Goal: Task Accomplishment & Management: Manage account settings

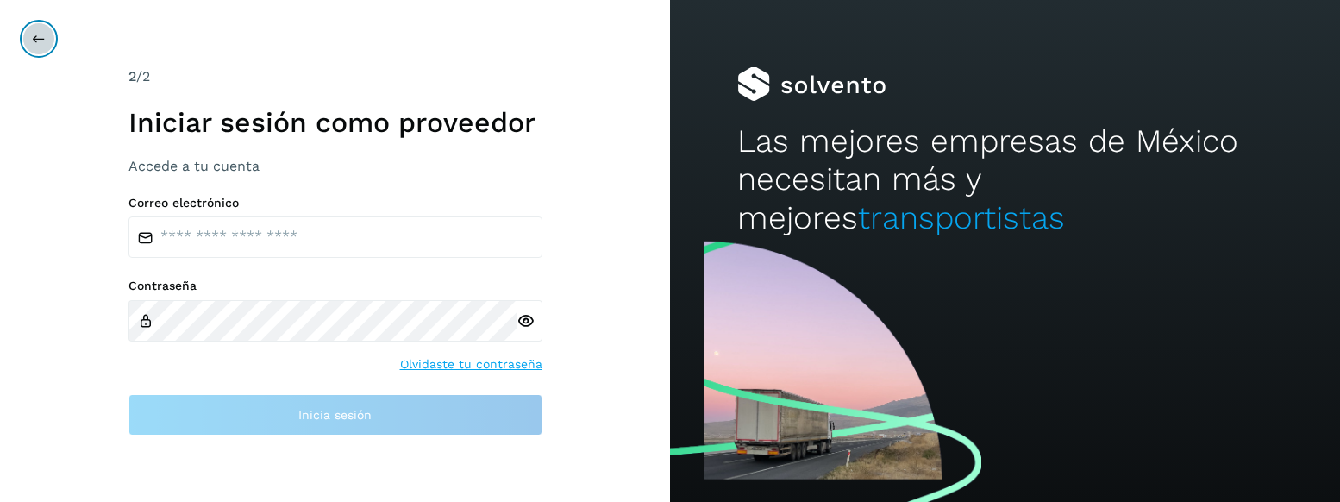
click at [45, 40] on icon at bounding box center [39, 39] width 14 height 14
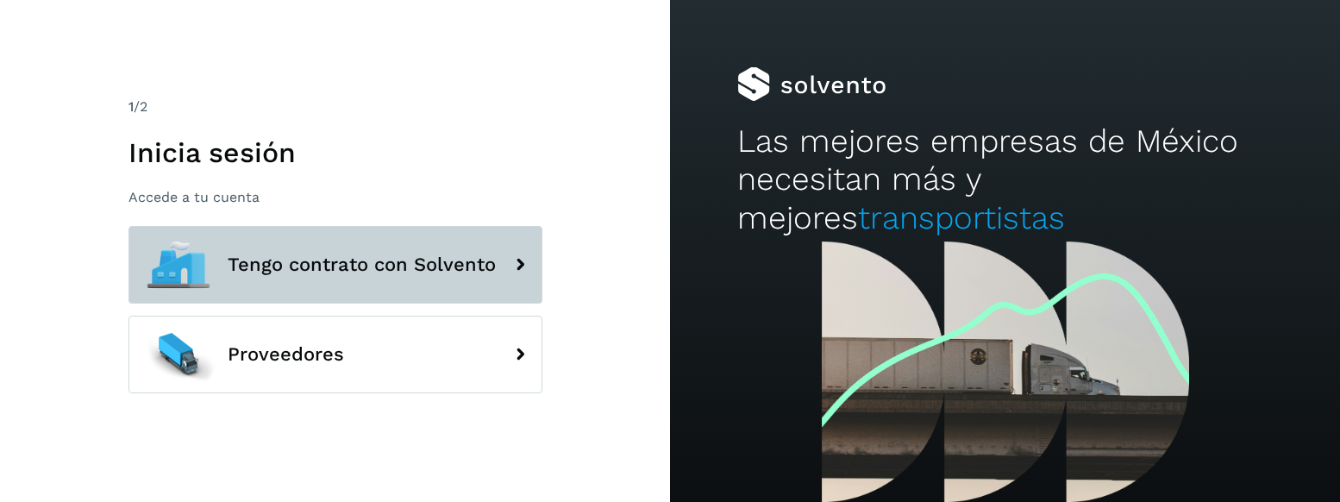
click at [285, 281] on button "Tengo contrato con Solvento" at bounding box center [335, 265] width 414 height 78
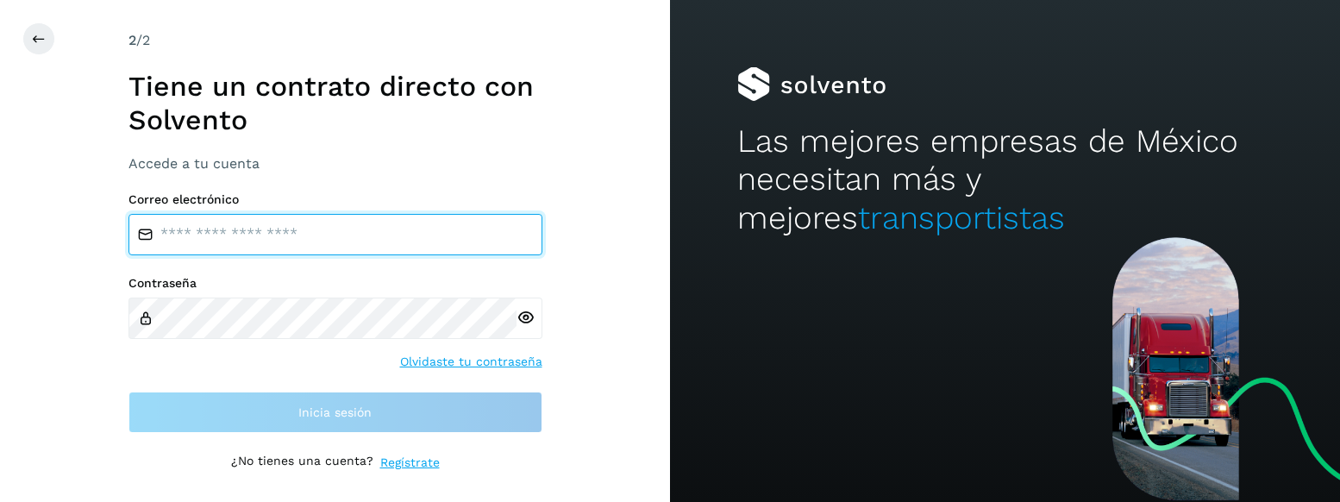
click at [278, 229] on input "email" at bounding box center [335, 234] width 414 height 41
type input "**********"
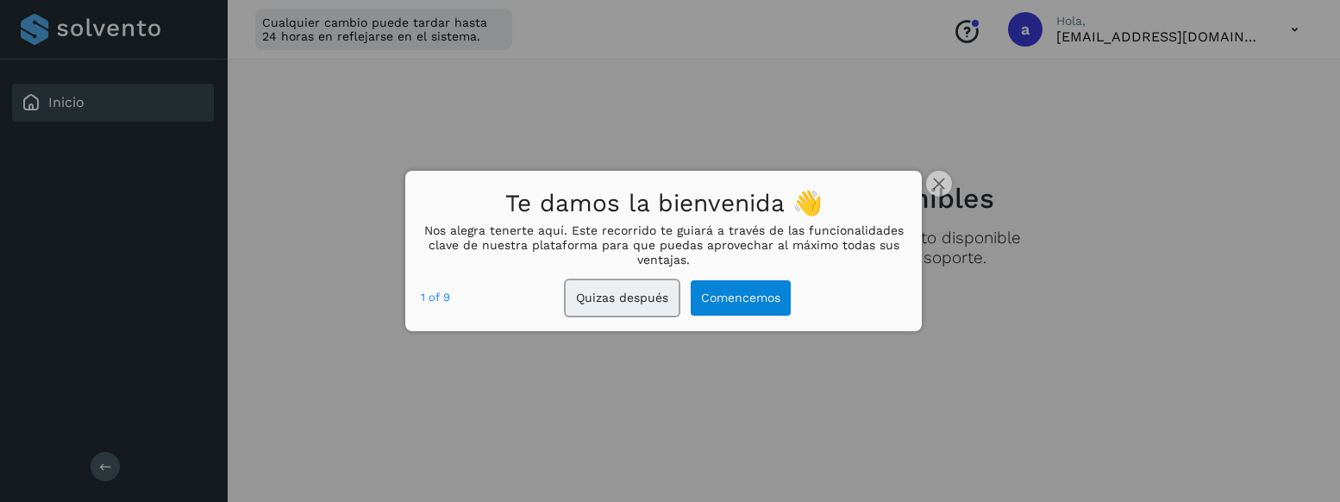
click at [629, 303] on button "Quizas después" at bounding box center [622, 297] width 113 height 35
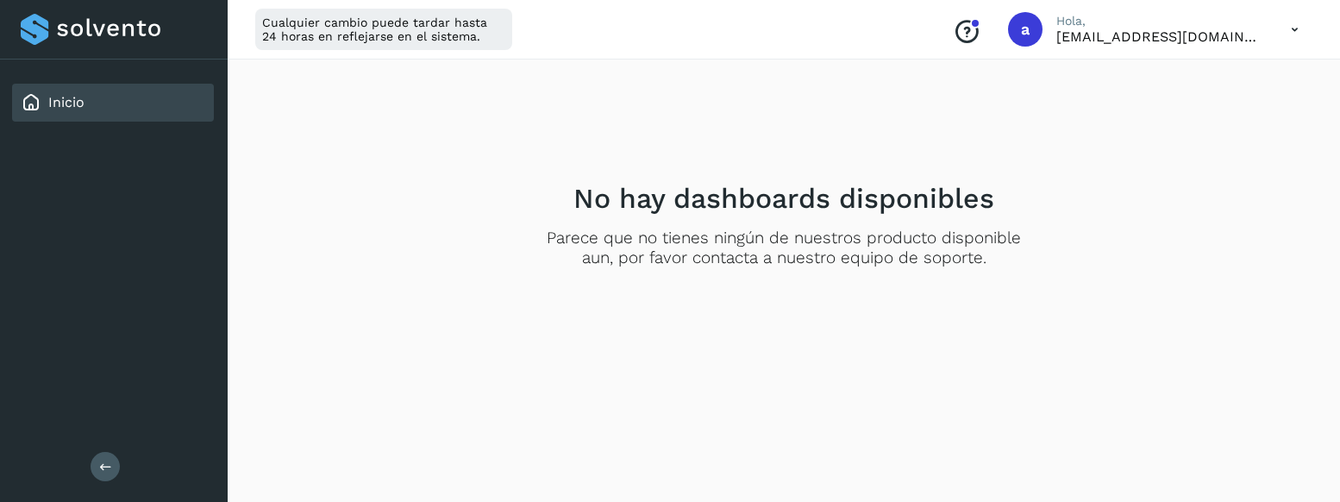
click at [1298, 34] on icon at bounding box center [1294, 29] width 35 height 35
click at [1197, 109] on div "Cerrar sesión" at bounding box center [1208, 111] width 205 height 33
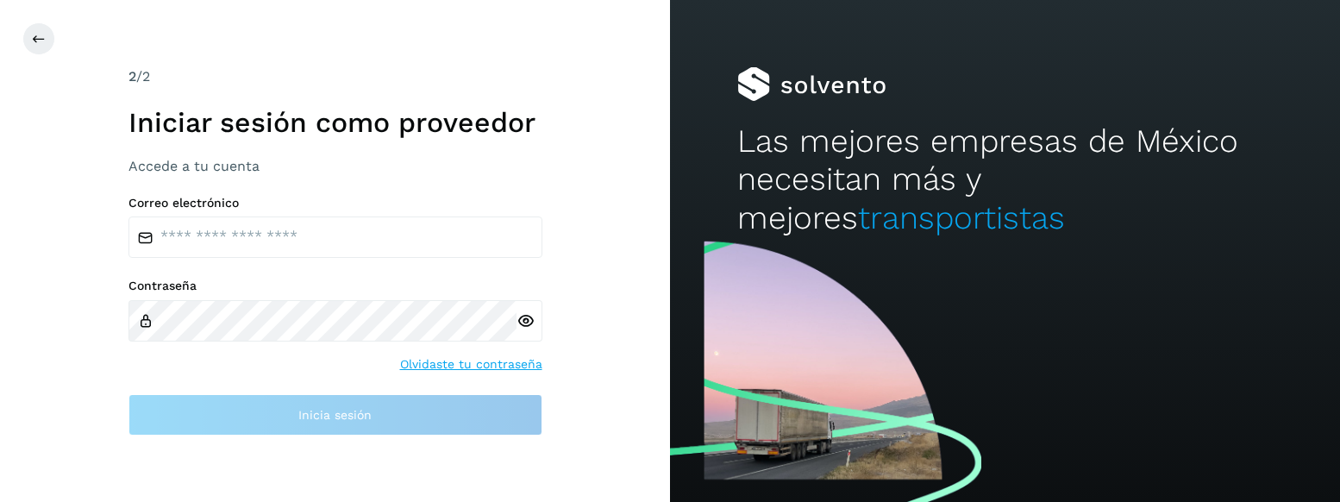
click at [627, 174] on html "2 /2 Iniciar sesión como proveedor Accede a tu cuenta Correo electrónico Contra…" at bounding box center [670, 251] width 1340 height 502
click at [1288, 49] on div "Las mejores empresas de México necesitan más y mejores transportistas" at bounding box center [1005, 118] width 670 height 237
click at [585, 258] on div "2 /2 Iniciar sesión como proveedor Accede a tu cuenta Correo electrónico Contra…" at bounding box center [335, 251] width 670 height 502
click at [742, 253] on div at bounding box center [1005, 369] width 670 height 265
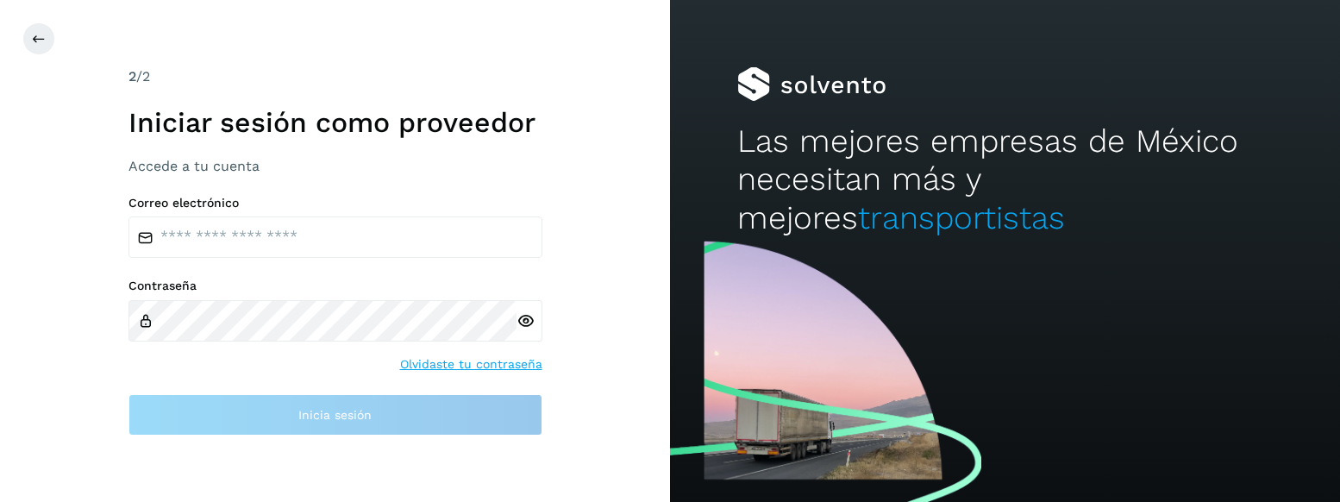
click at [742, 253] on div at bounding box center [1005, 369] width 670 height 265
click at [788, 255] on div at bounding box center [1005, 369] width 670 height 265
